Goal: Communication & Community: Answer question/provide support

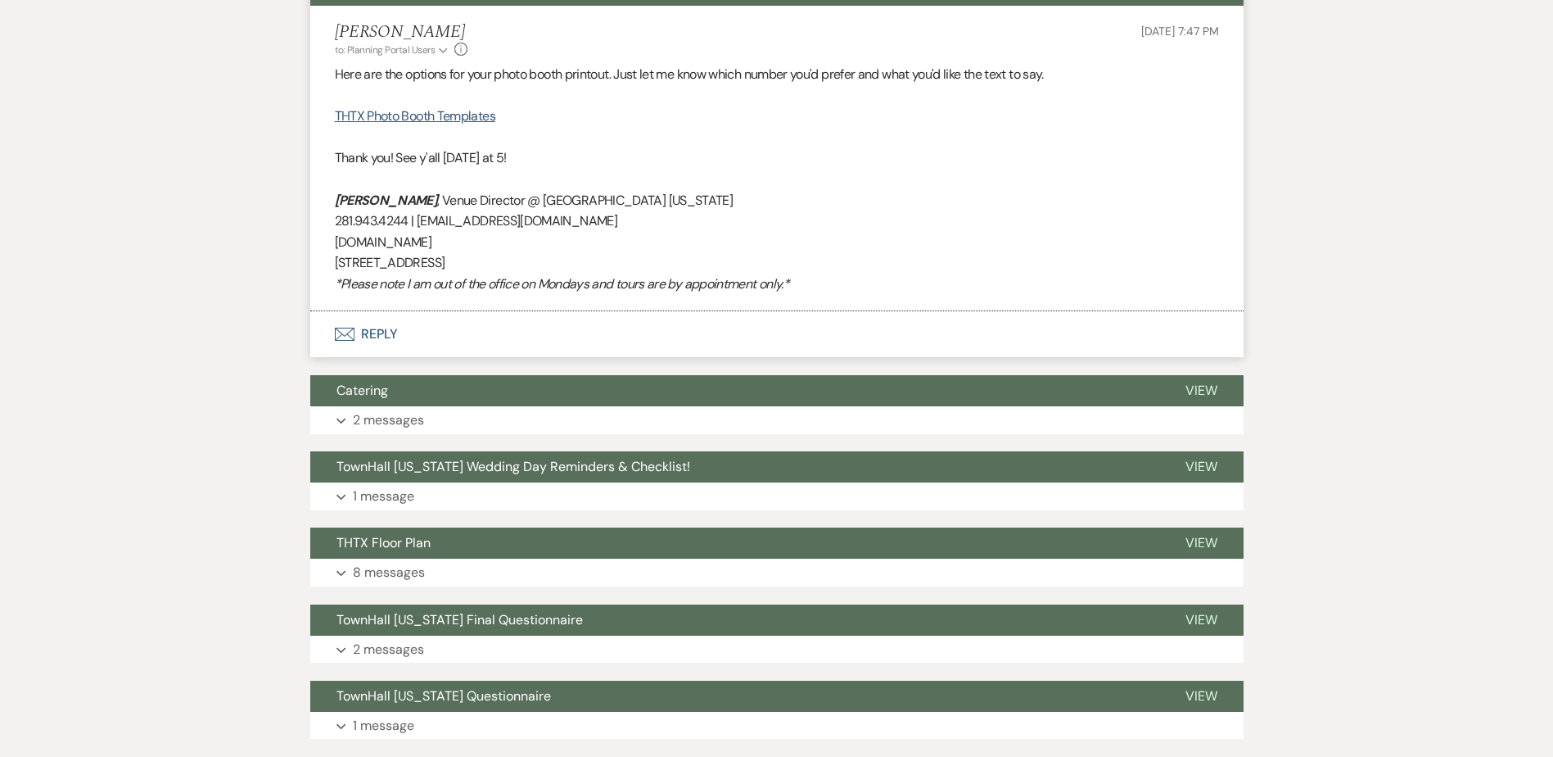
scroll to position [491, 0]
click at [370, 403] on button "Catering" at bounding box center [734, 391] width 849 height 31
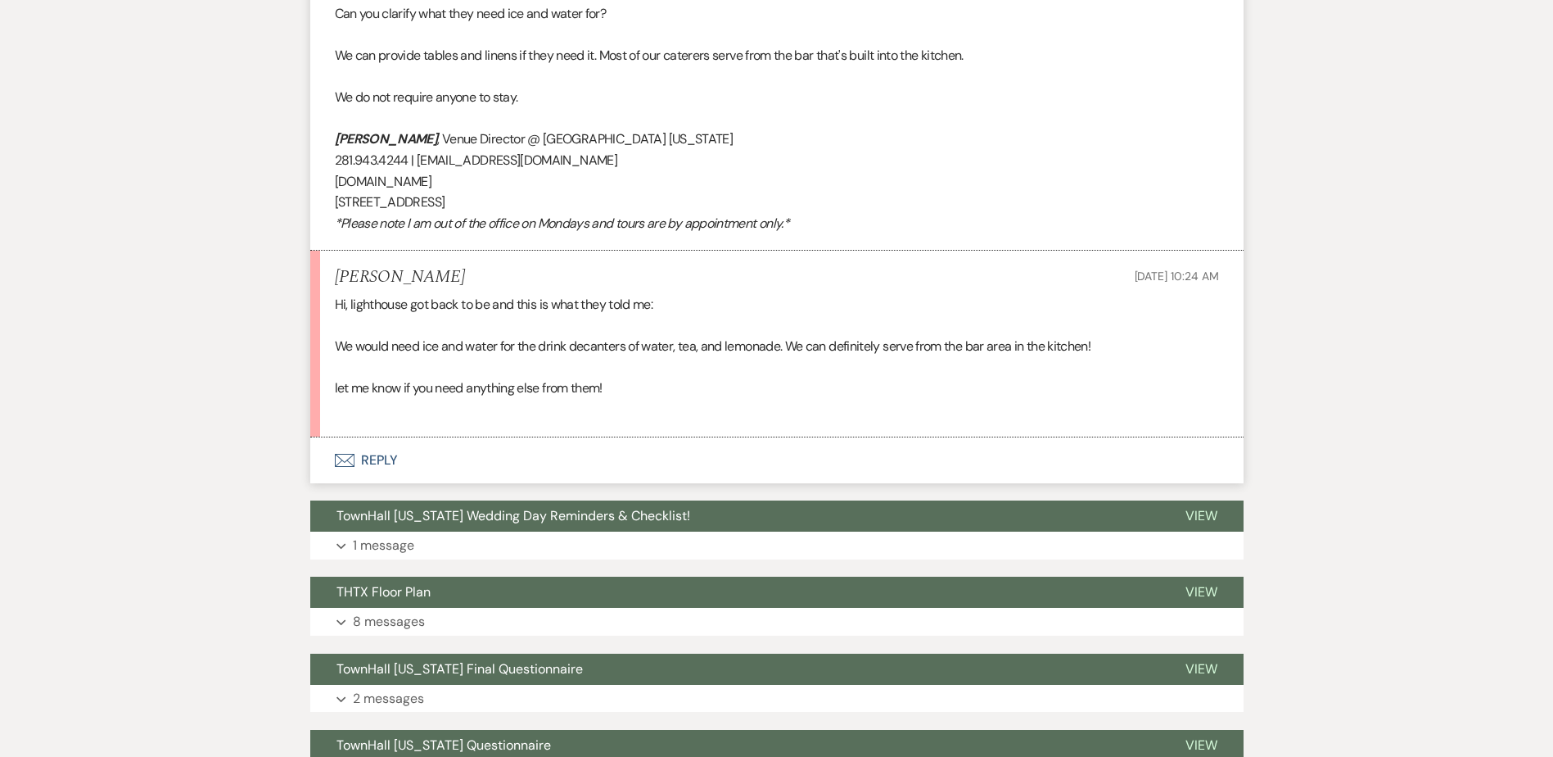
scroll to position [1146, 0]
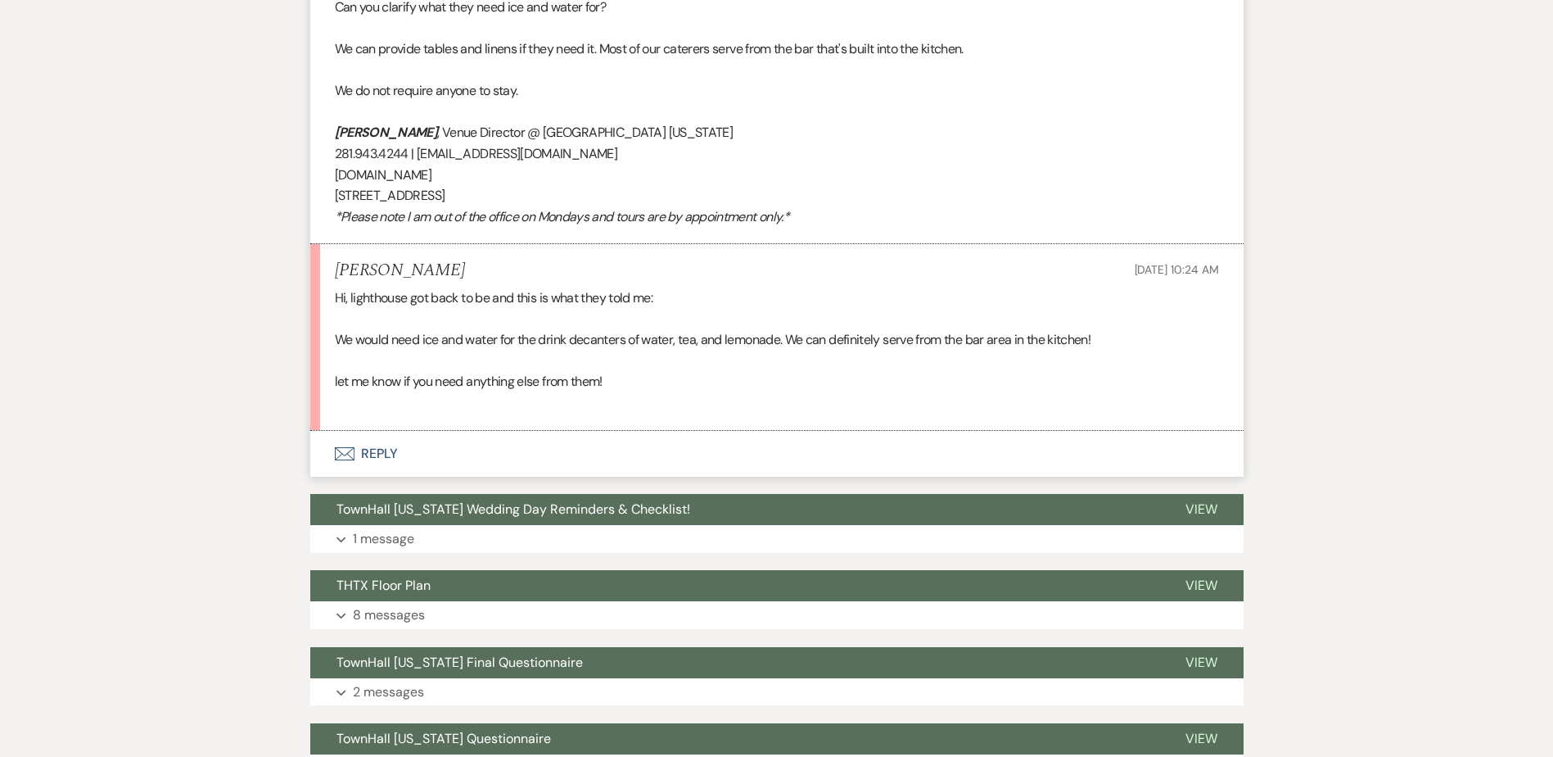
click at [378, 458] on button "Envelope Reply" at bounding box center [776, 454] width 933 height 46
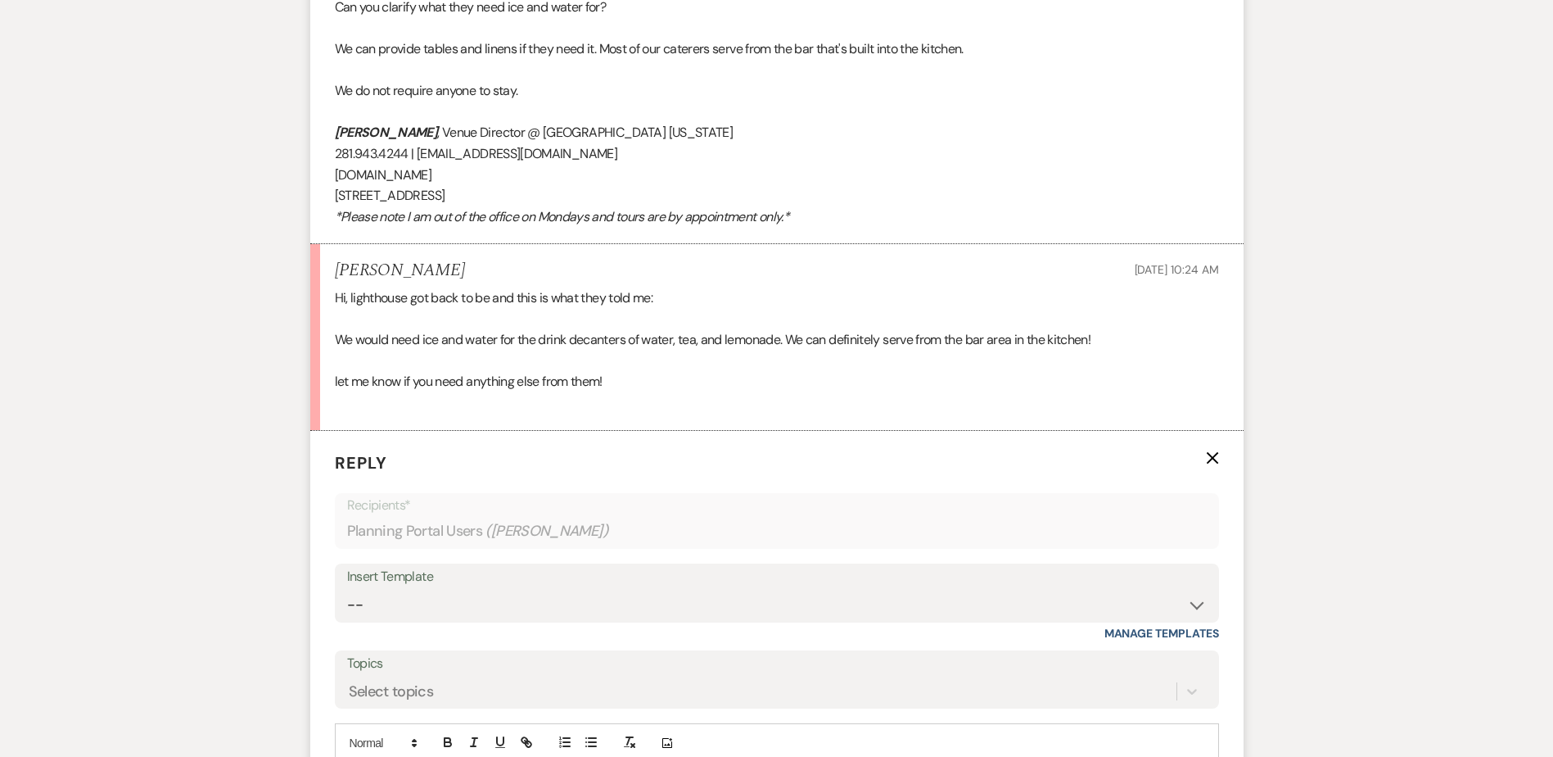
scroll to position [1310, 0]
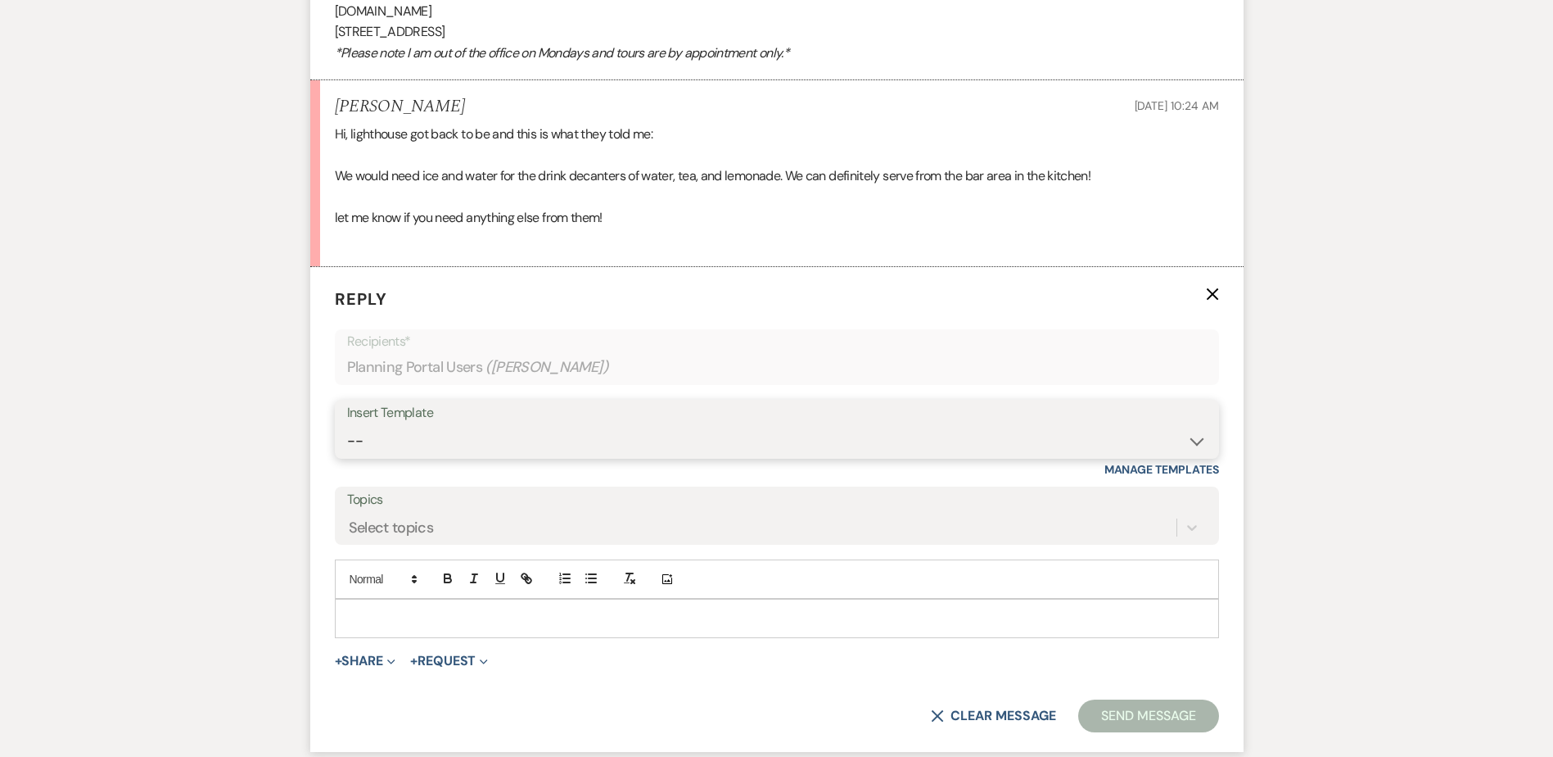
click at [380, 447] on select "-- Wedding Inquiry Follow Up: 2-3 days after initial lead- Avg Cost + Albums Th…" at bounding box center [777, 441] width 860 height 32
select select "1516"
click at [347, 425] on select "-- Wedding Inquiry Follow Up: 2-3 days after initial lead- Avg Cost + Albums Th…" at bounding box center [777, 441] width 860 height 32
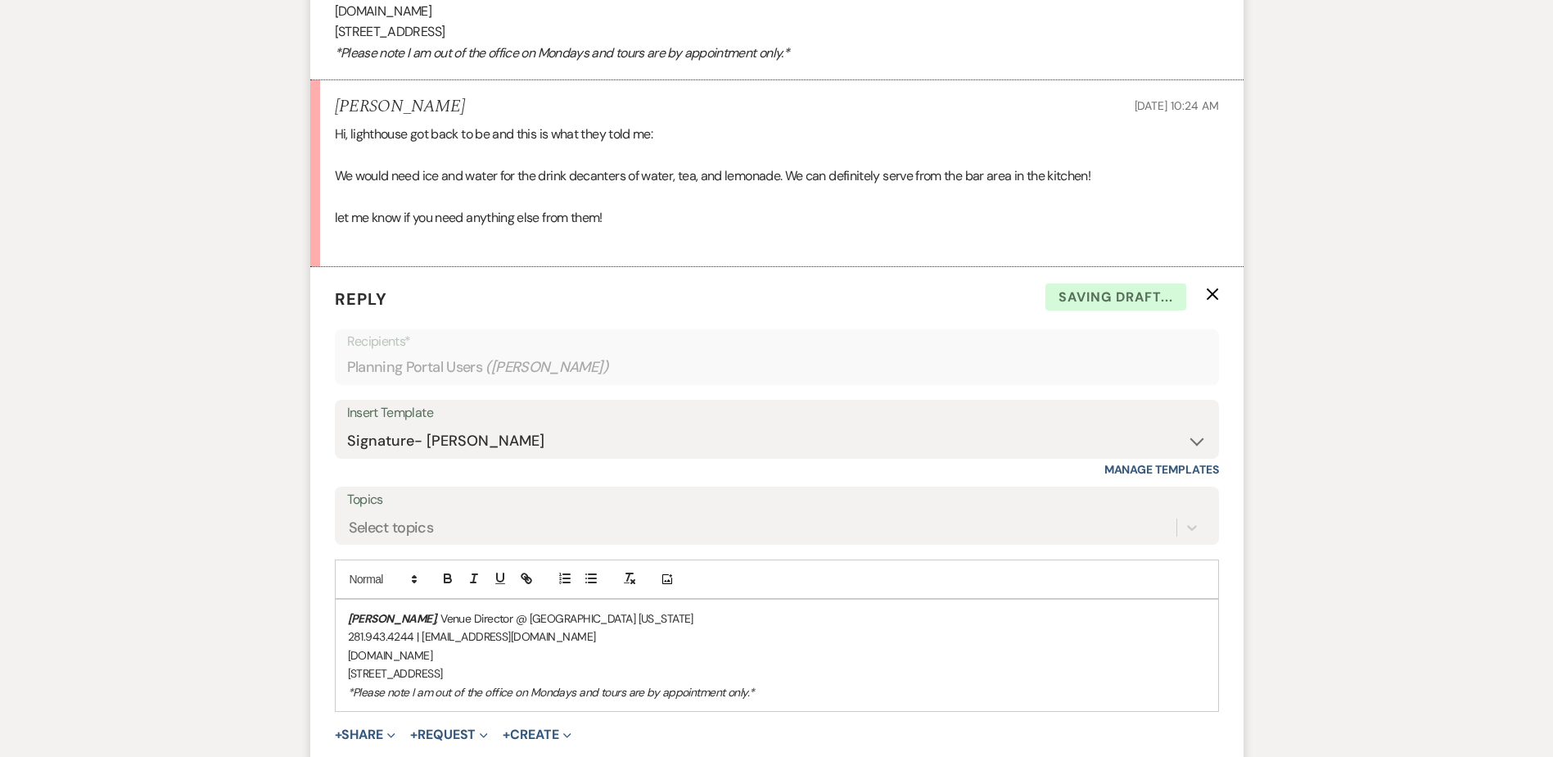
click at [345, 617] on div "[PERSON_NAME] , Venue Director @ [GEOGRAPHIC_DATA] [US_STATE] 281.943.4244 | [E…" at bounding box center [777, 654] width 883 height 111
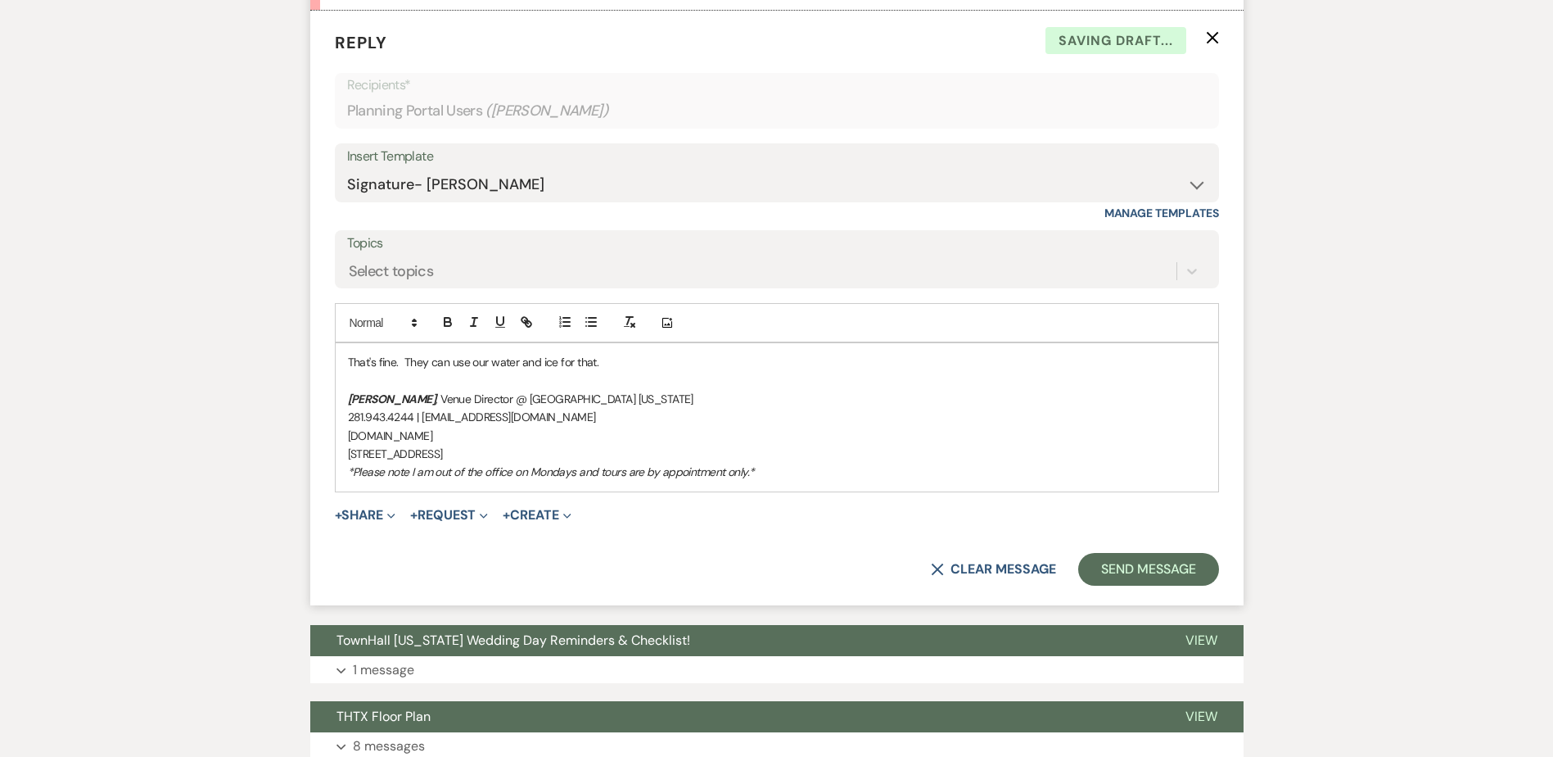
scroll to position [1638, 0]
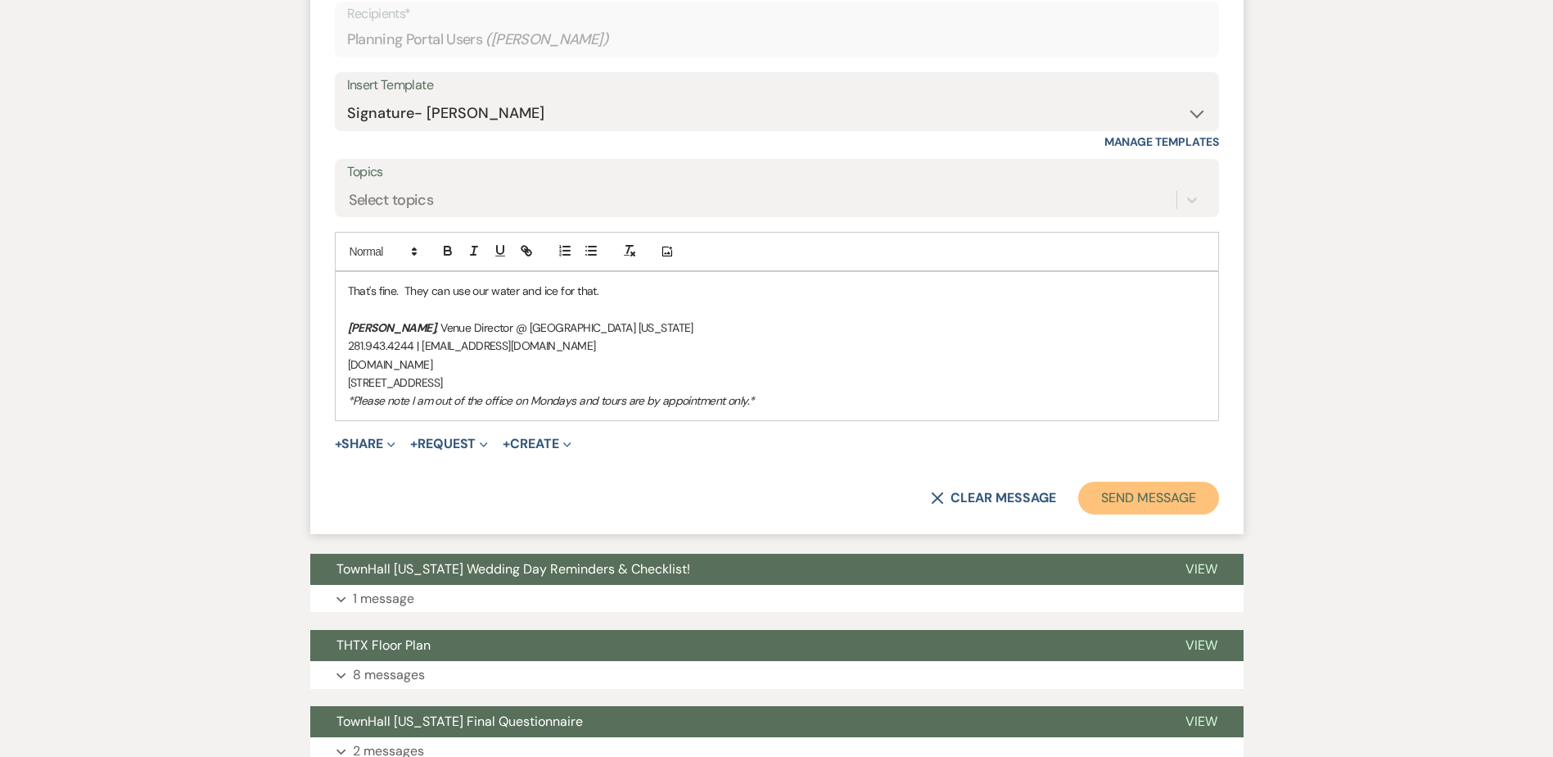
click at [1123, 489] on button "Send Message" at bounding box center [1148, 497] width 140 height 33
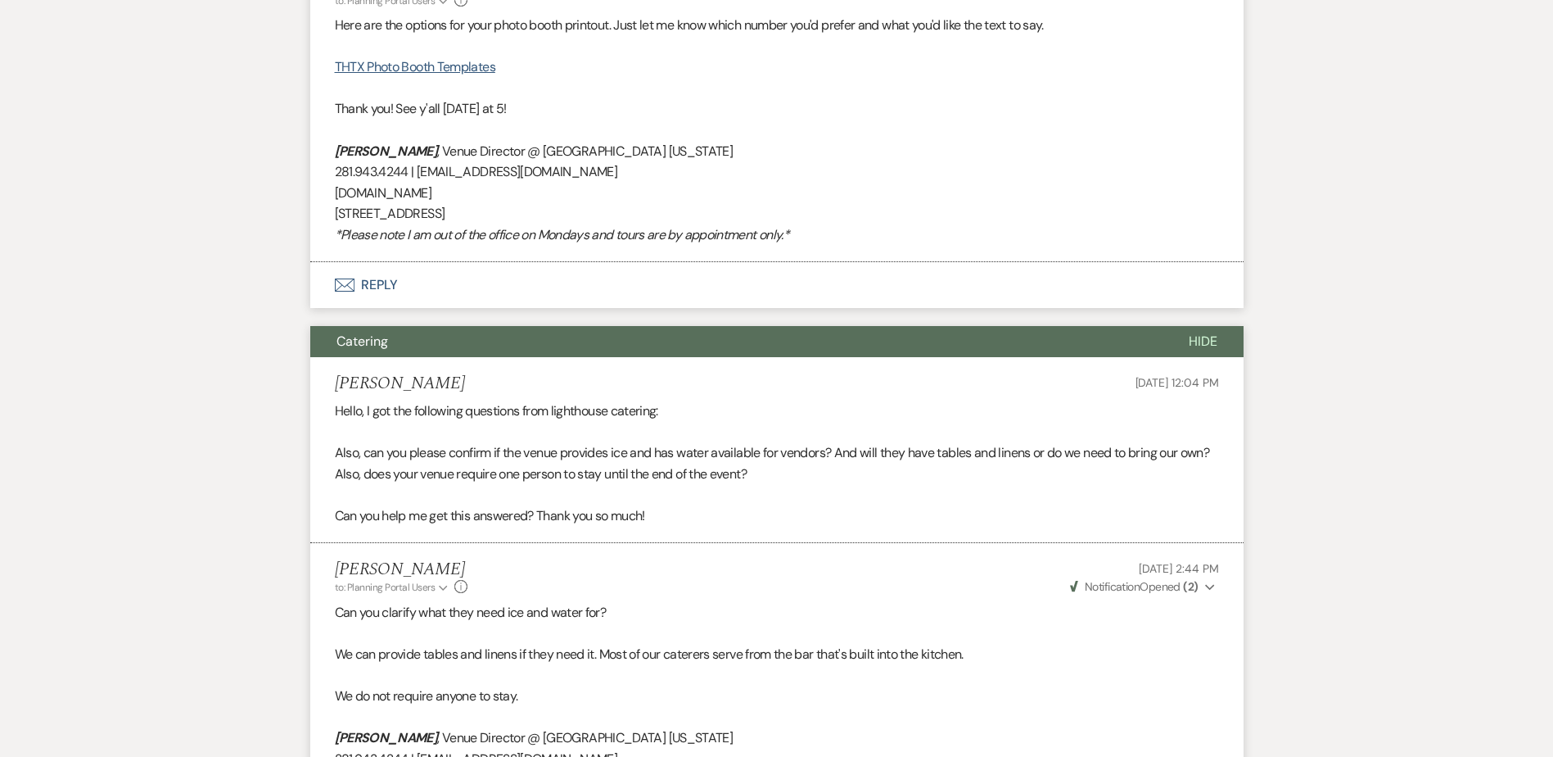
scroll to position [191, 0]
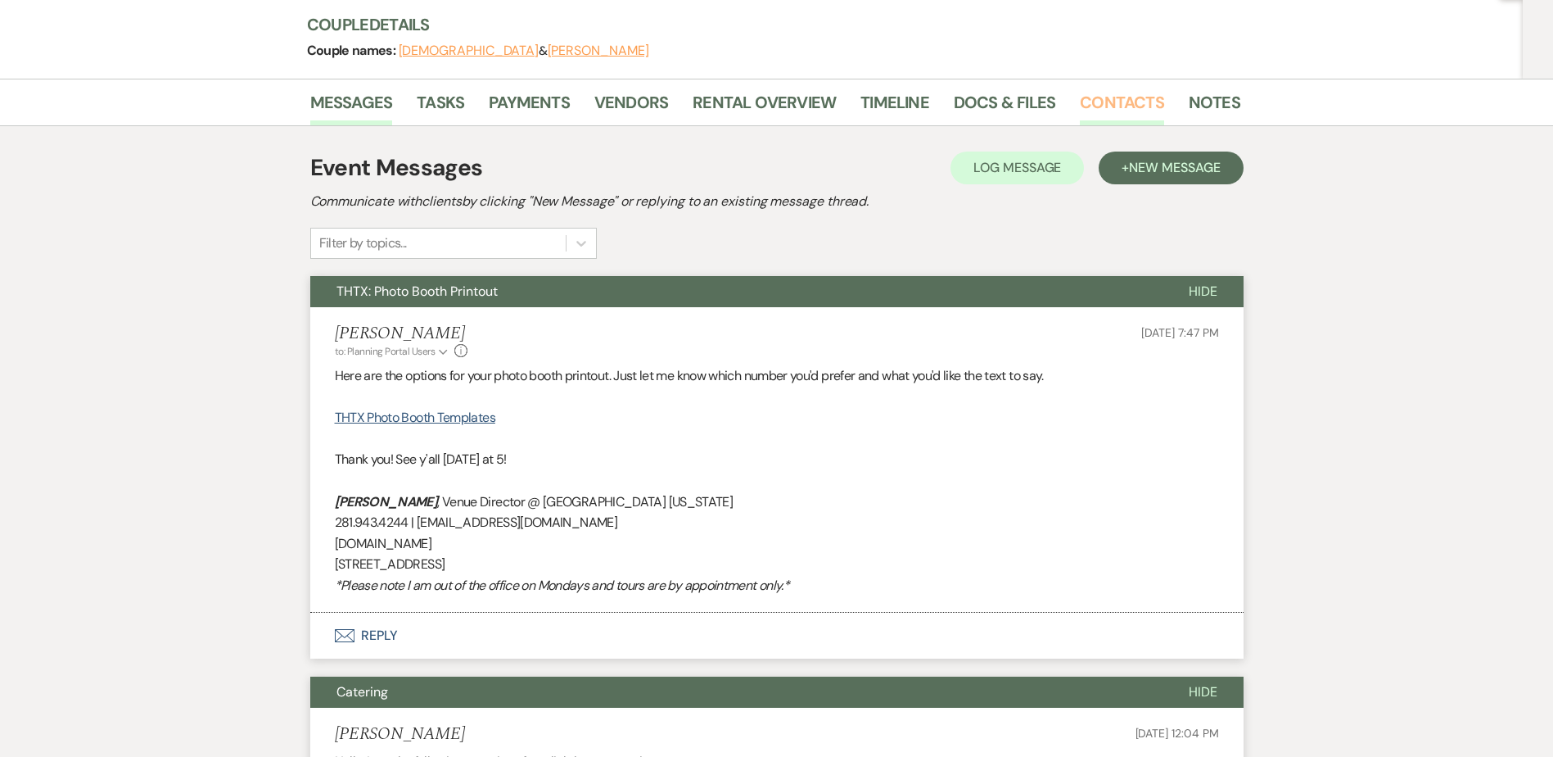
click at [1090, 107] on link "Contacts" at bounding box center [1122, 107] width 84 height 36
